Goal: Transaction & Acquisition: Book appointment/travel/reservation

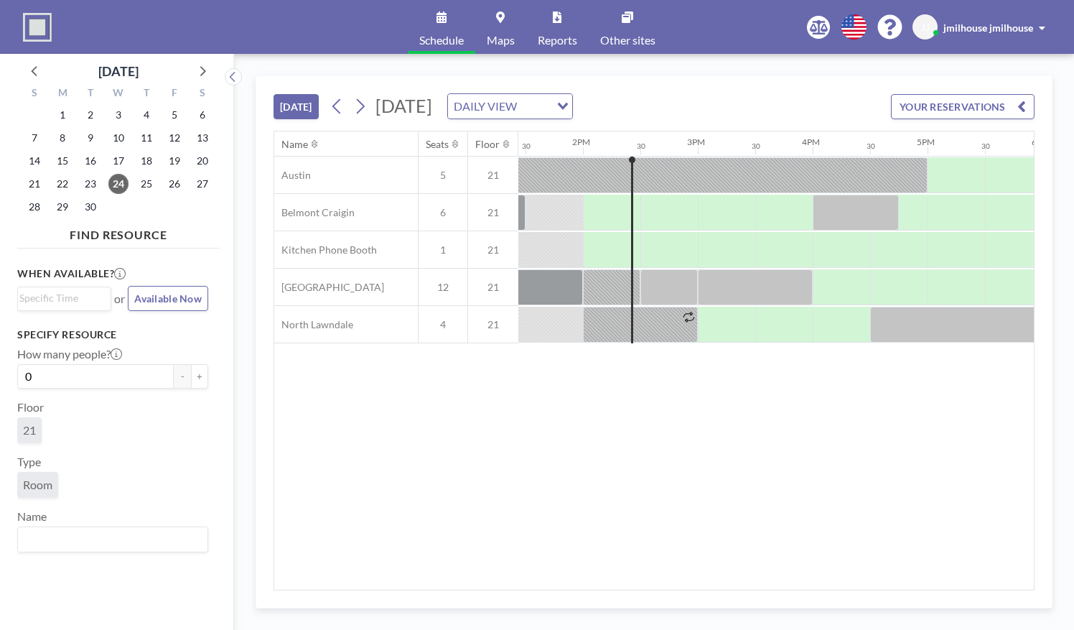
scroll to position [0, 1551]
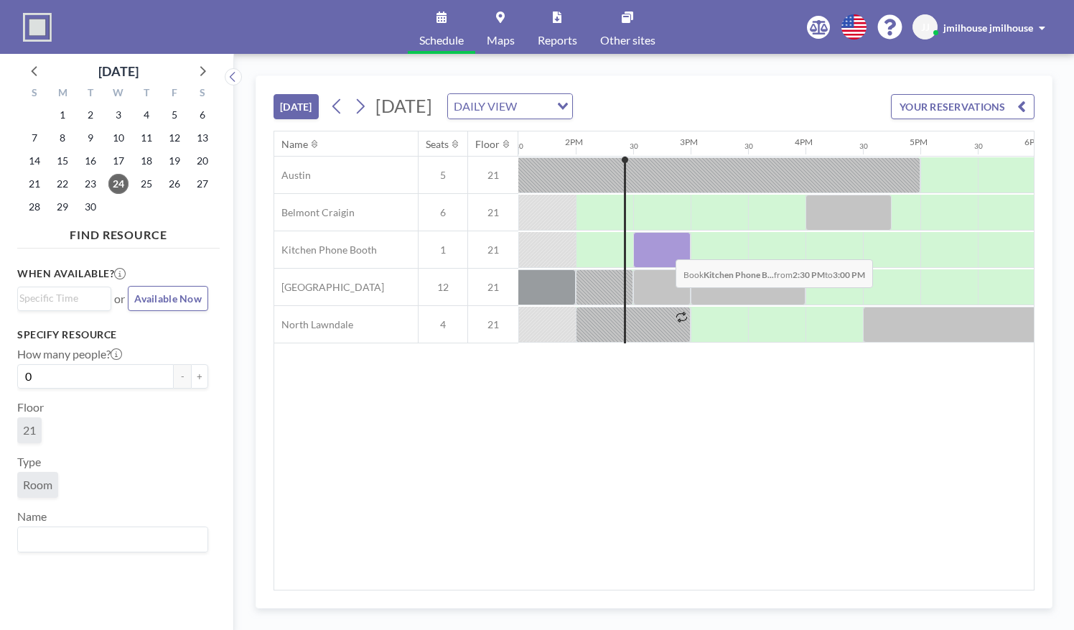
click at [664, 247] on div at bounding box center [661, 250] width 57 height 36
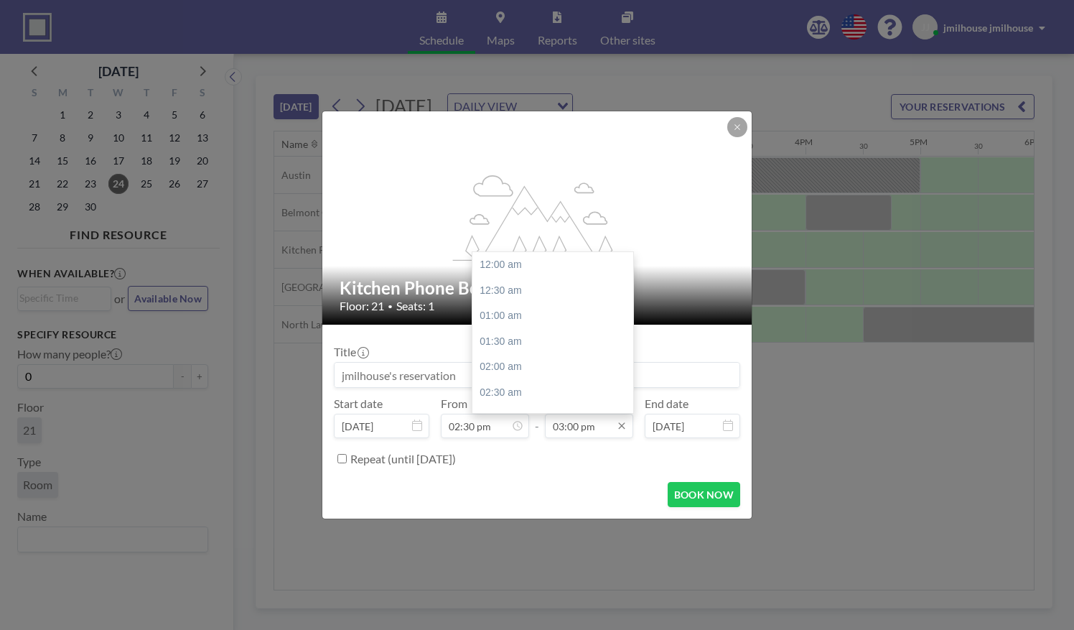
scroll to position [767, 0]
click at [601, 436] on input "03:00 pm" at bounding box center [589, 426] width 88 height 24
click at [550, 340] on div "04:30 pm" at bounding box center [556, 342] width 168 height 26
type input "04:30 pm"
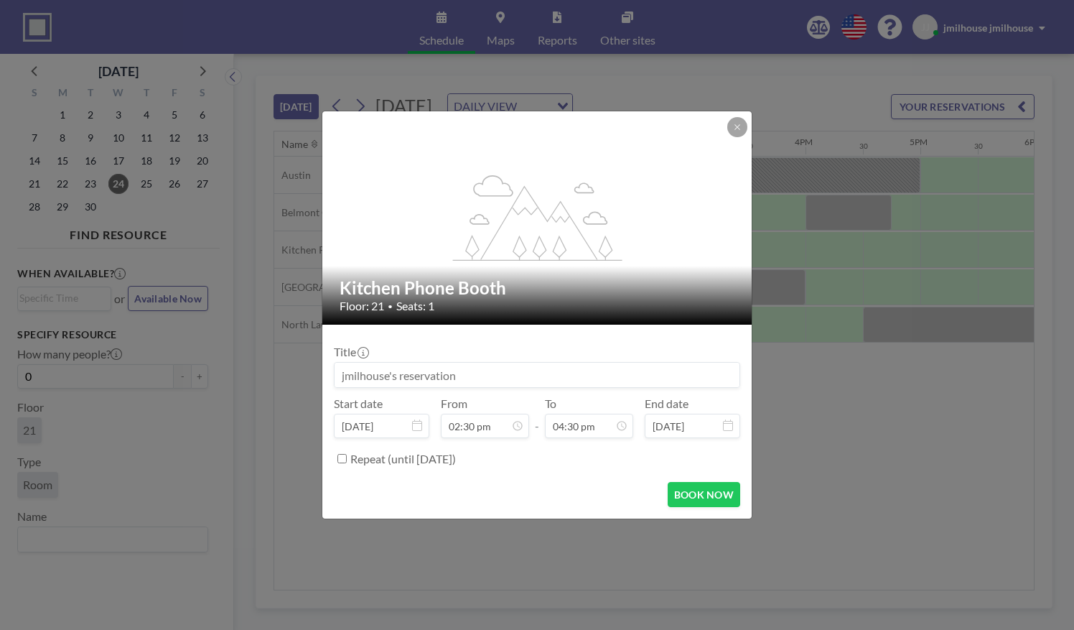
click at [488, 375] on input at bounding box center [537, 375] width 405 height 24
type input "Student meetings"
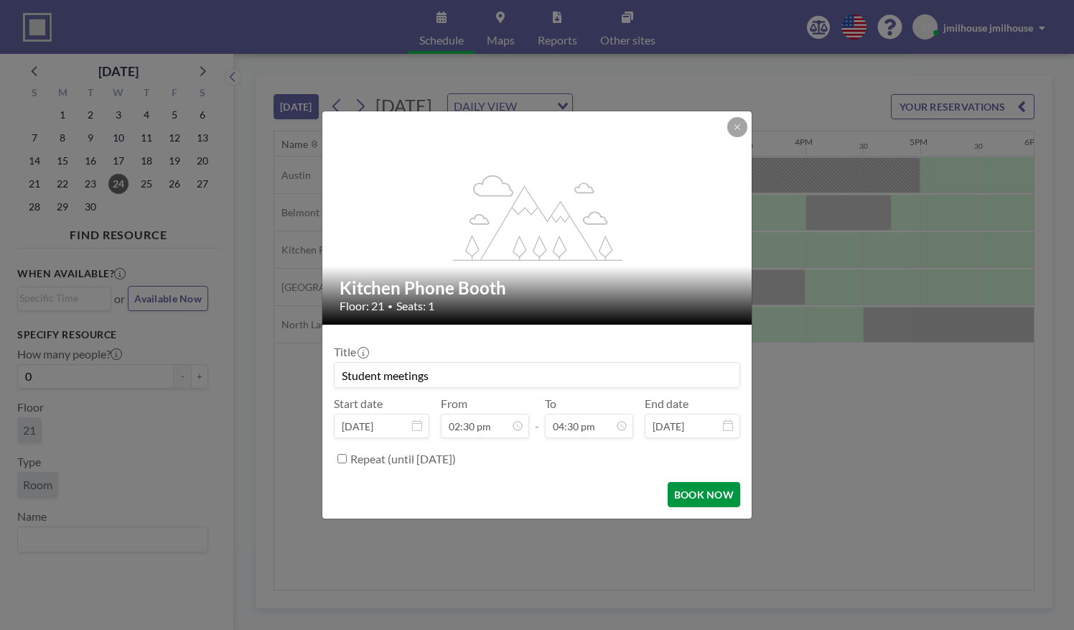
click at [707, 498] on button "BOOK NOW" at bounding box center [704, 494] width 73 height 25
